Goal: Task Accomplishment & Management: Manage account settings

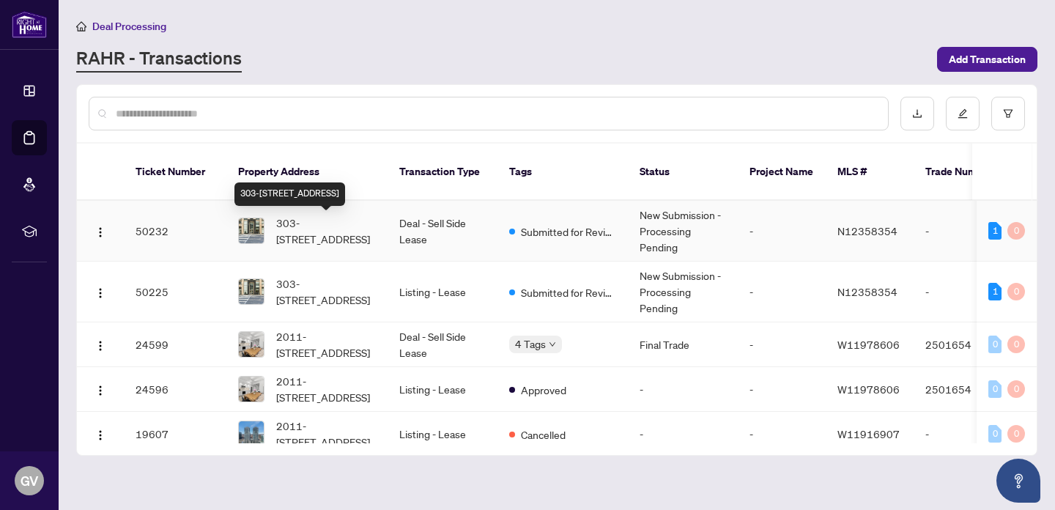
click at [341, 231] on span "303-[STREET_ADDRESS]" at bounding box center [326, 231] width 100 height 32
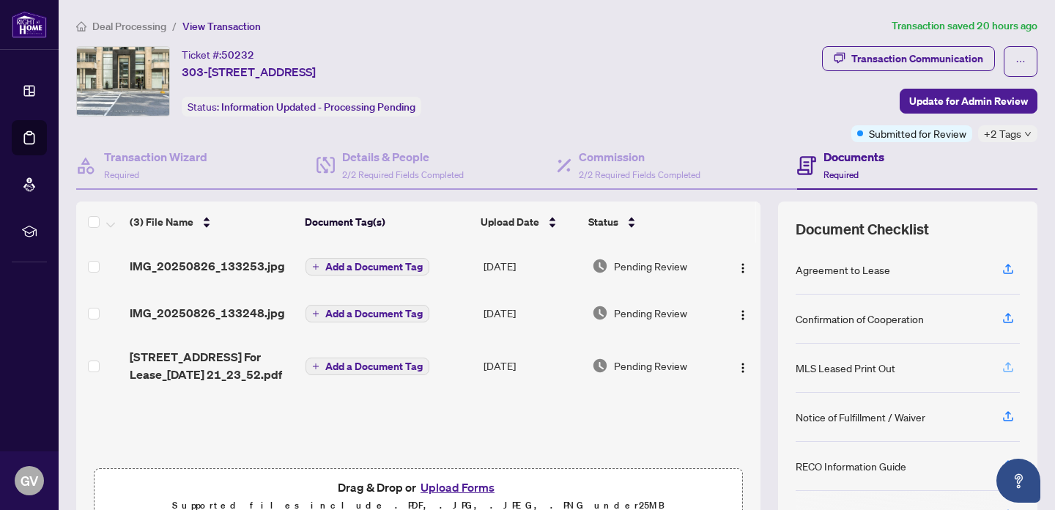
click at [1009, 367] on icon "button" at bounding box center [1007, 366] width 13 height 13
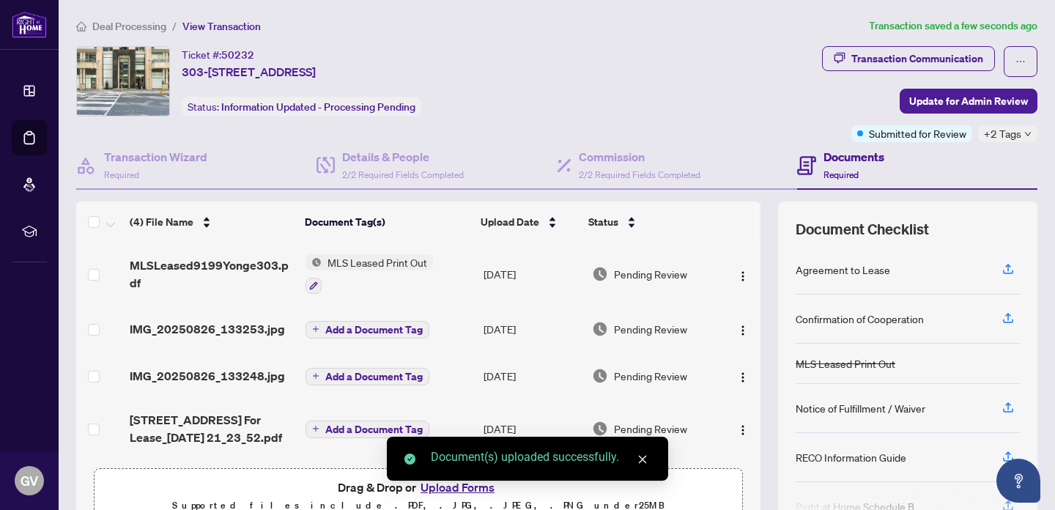
scroll to position [1, 0]
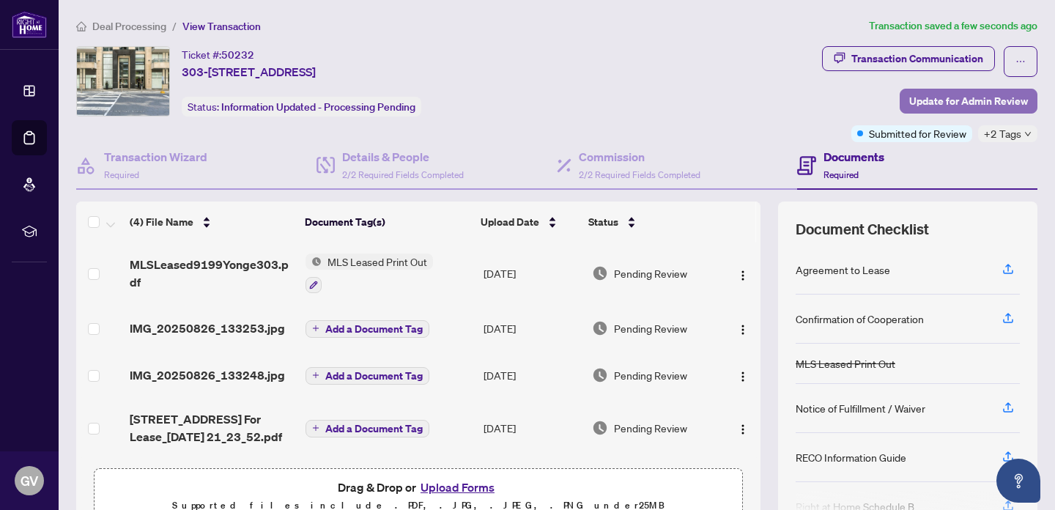
click at [951, 101] on span "Update for Admin Review" at bounding box center [968, 100] width 119 height 23
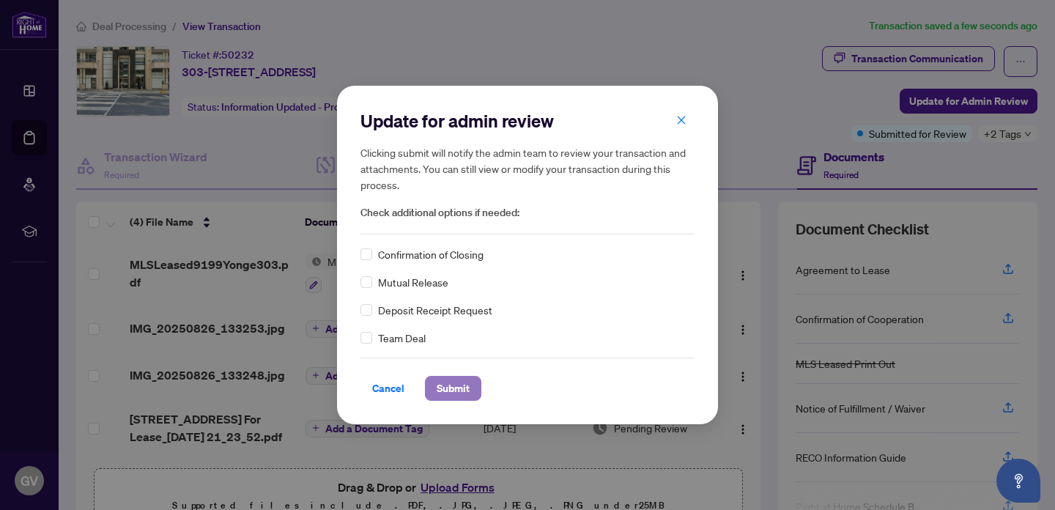
click at [454, 388] on span "Submit" at bounding box center [453, 388] width 33 height 23
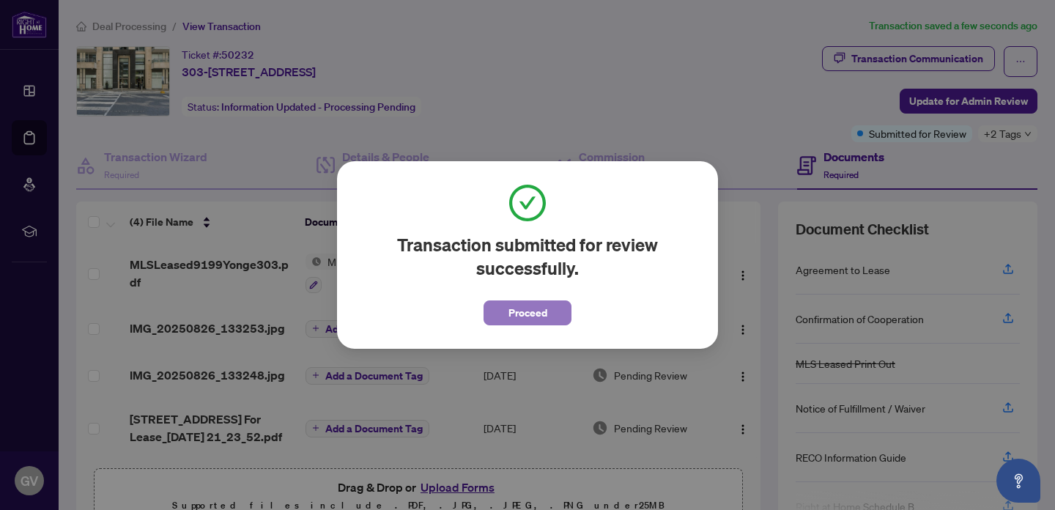
click at [528, 315] on span "Proceed" at bounding box center [527, 312] width 39 height 23
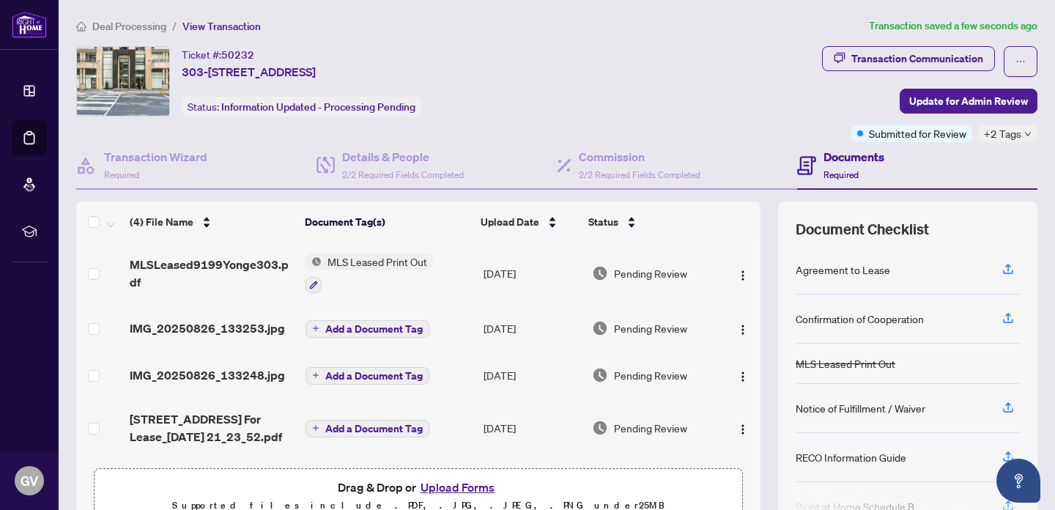
click at [144, 26] on span "Deal Processing" at bounding box center [129, 26] width 74 height 13
